Goal: Task Accomplishment & Management: Use online tool/utility

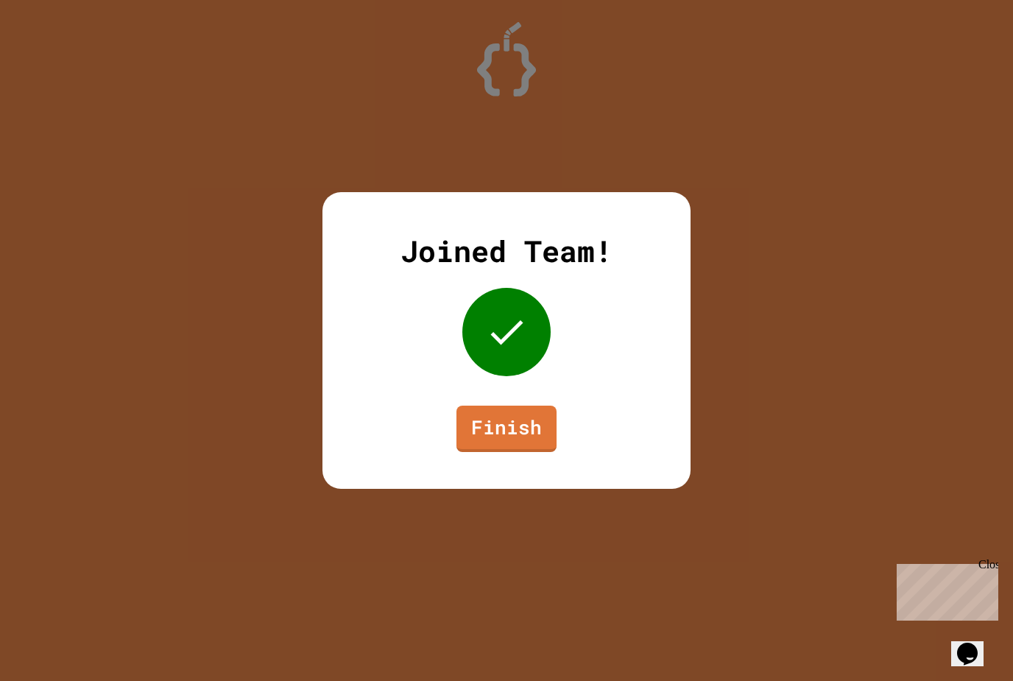
click at [503, 417] on link "Finish" at bounding box center [506, 429] width 100 height 46
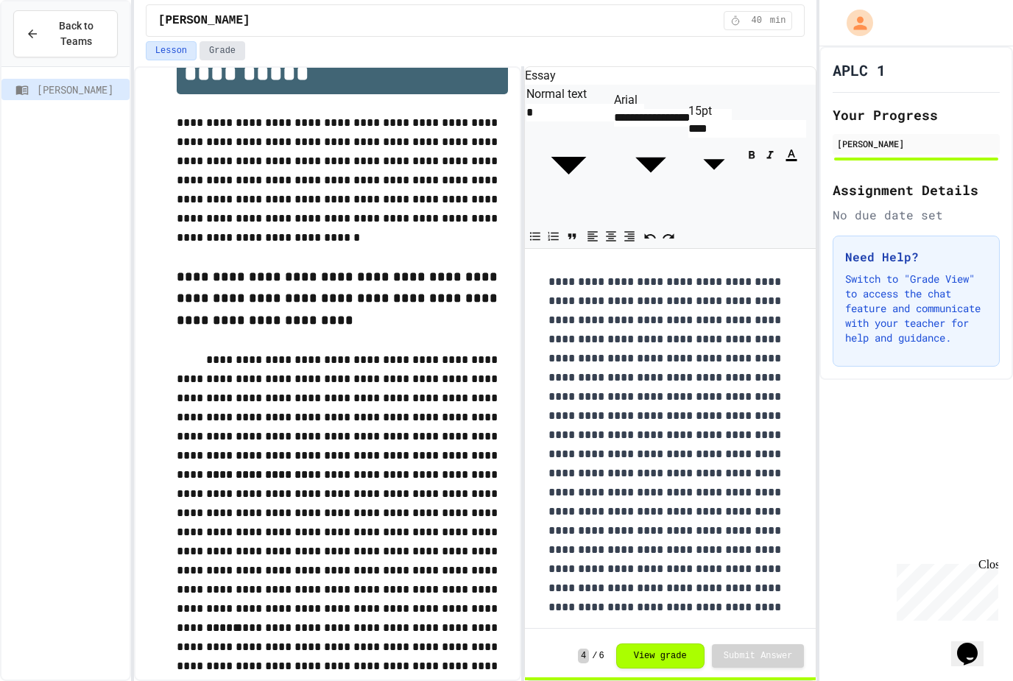
click at [222, 44] on button "Grade" at bounding box center [222, 50] width 46 height 19
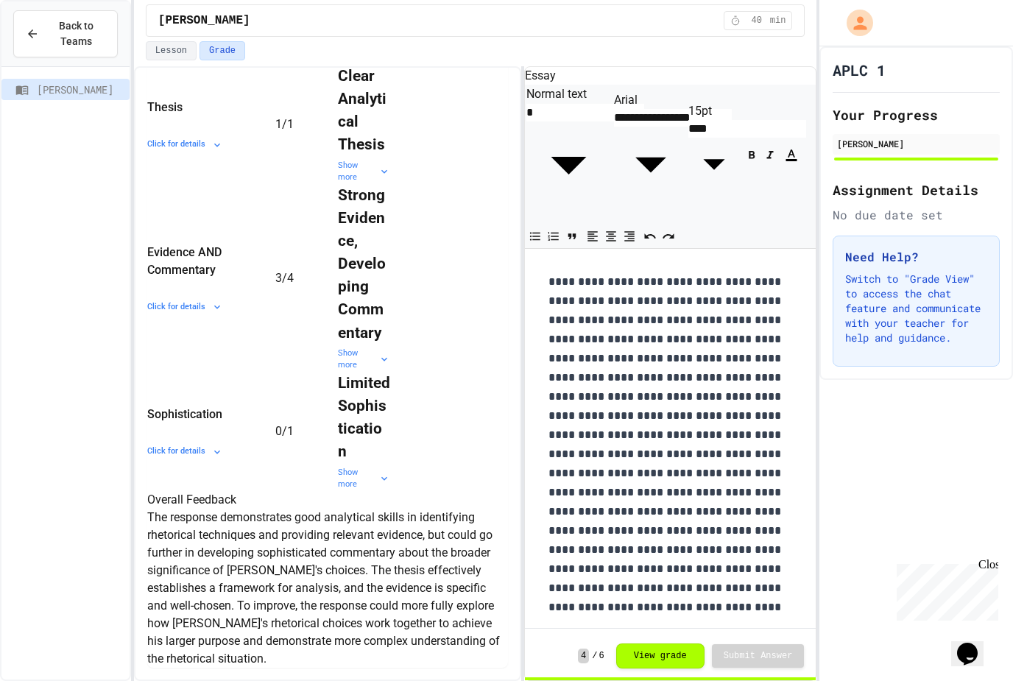
scroll to position [47, 0]
click at [657, 666] on button "View grade" at bounding box center [660, 655] width 88 height 25
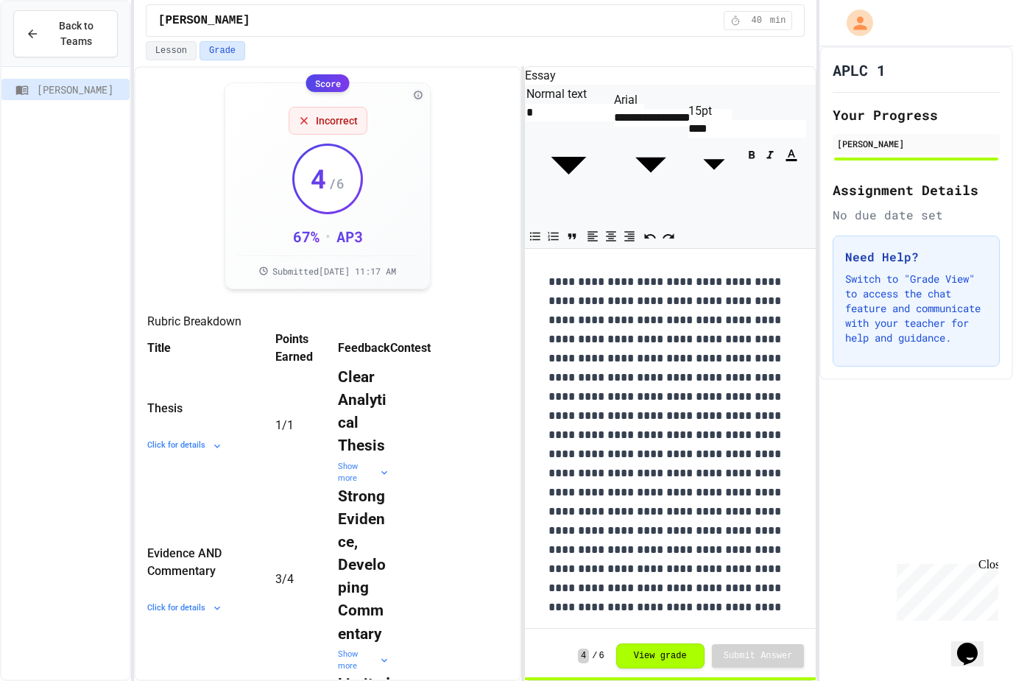
click at [59, 48] on span "Back to Teams" at bounding box center [76, 33] width 57 height 31
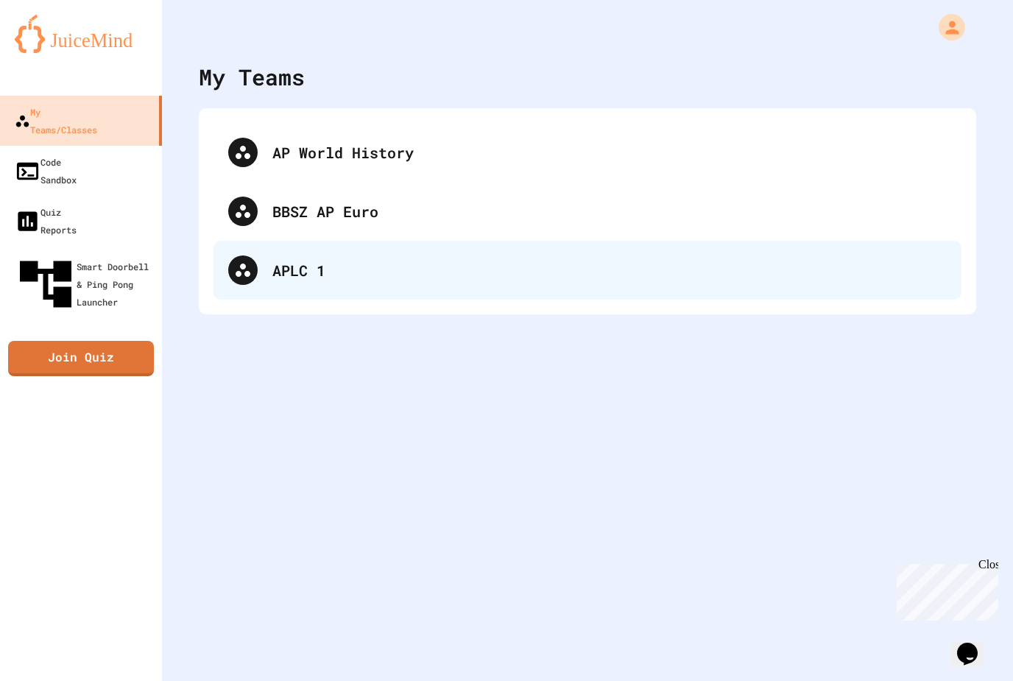
click at [327, 278] on div "APLC 1" at bounding box center [609, 270] width 674 height 22
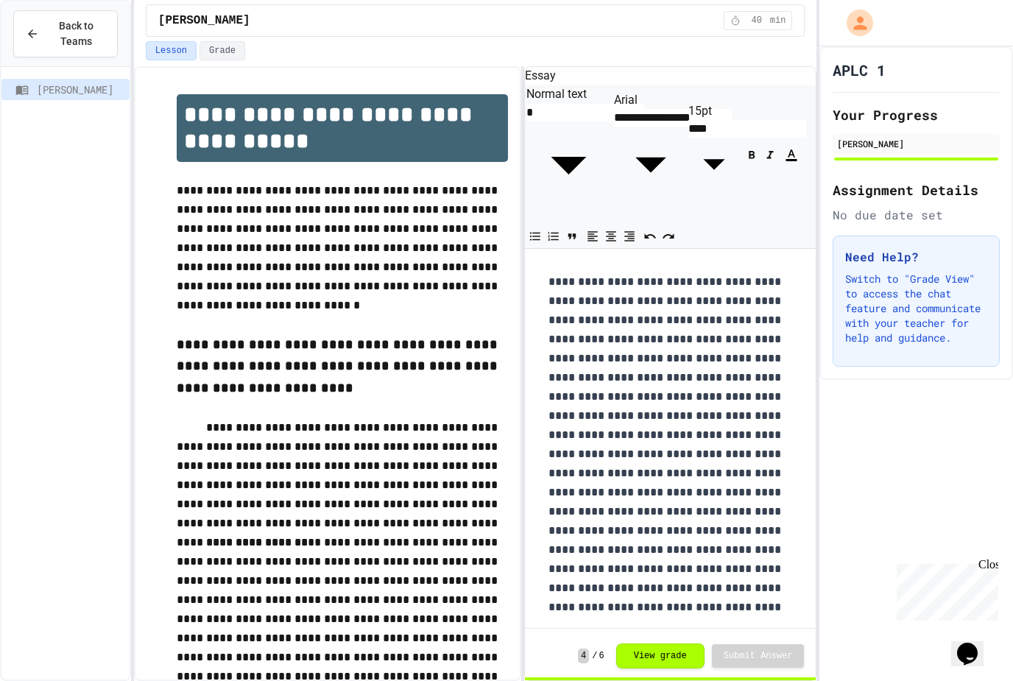
click at [984, 557] on div "APLC 1 Your Progress [PERSON_NAME] Assignment Details No due date set Need Help…" at bounding box center [916, 363] width 194 height 634
click at [982, 559] on div "Close" at bounding box center [987, 567] width 18 height 18
click at [221, 49] on button "Grade" at bounding box center [222, 50] width 46 height 19
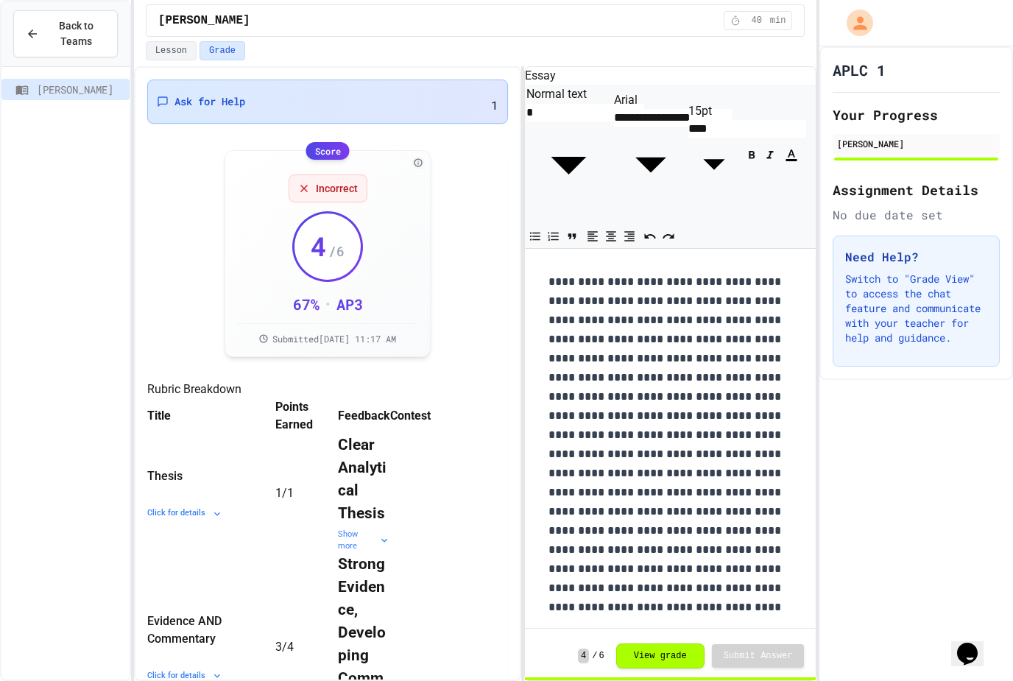
click at [183, 111] on div "Ask for Help 1" at bounding box center [327, 101] width 361 height 44
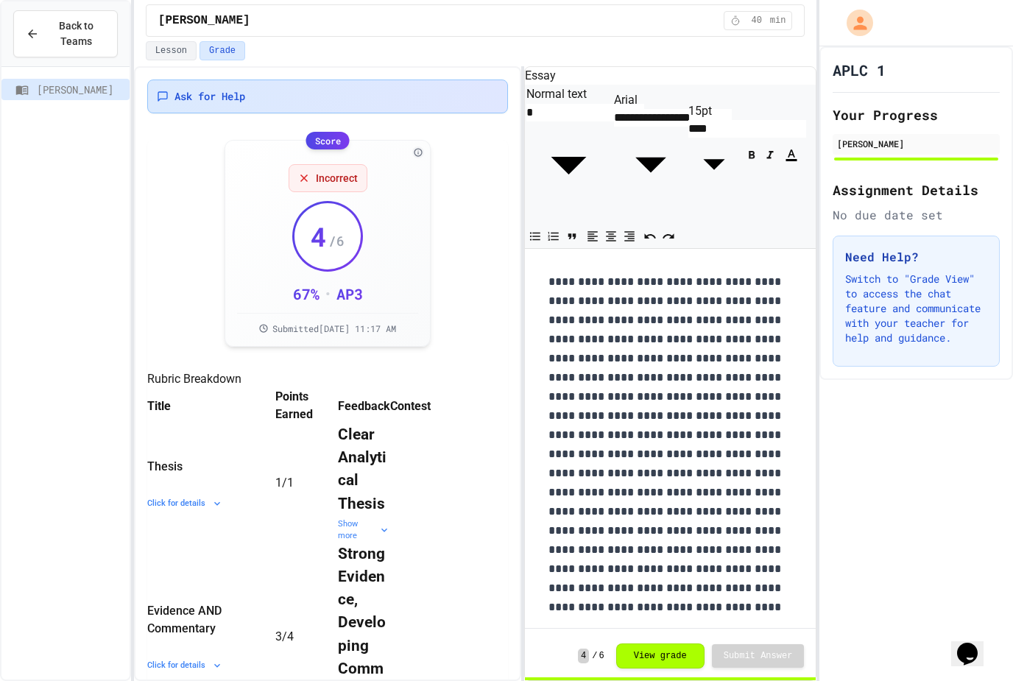
scroll to position [27, 0]
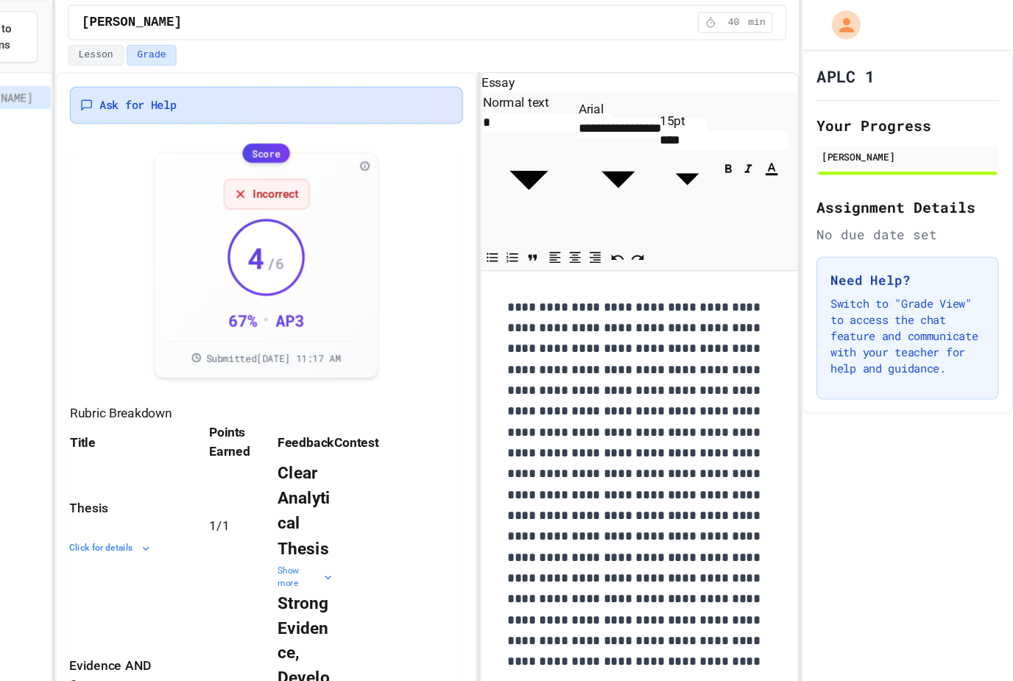
click at [147, 81] on div "Ask for Help" at bounding box center [327, 96] width 361 height 34
